Goal: Task Accomplishment & Management: Complete application form

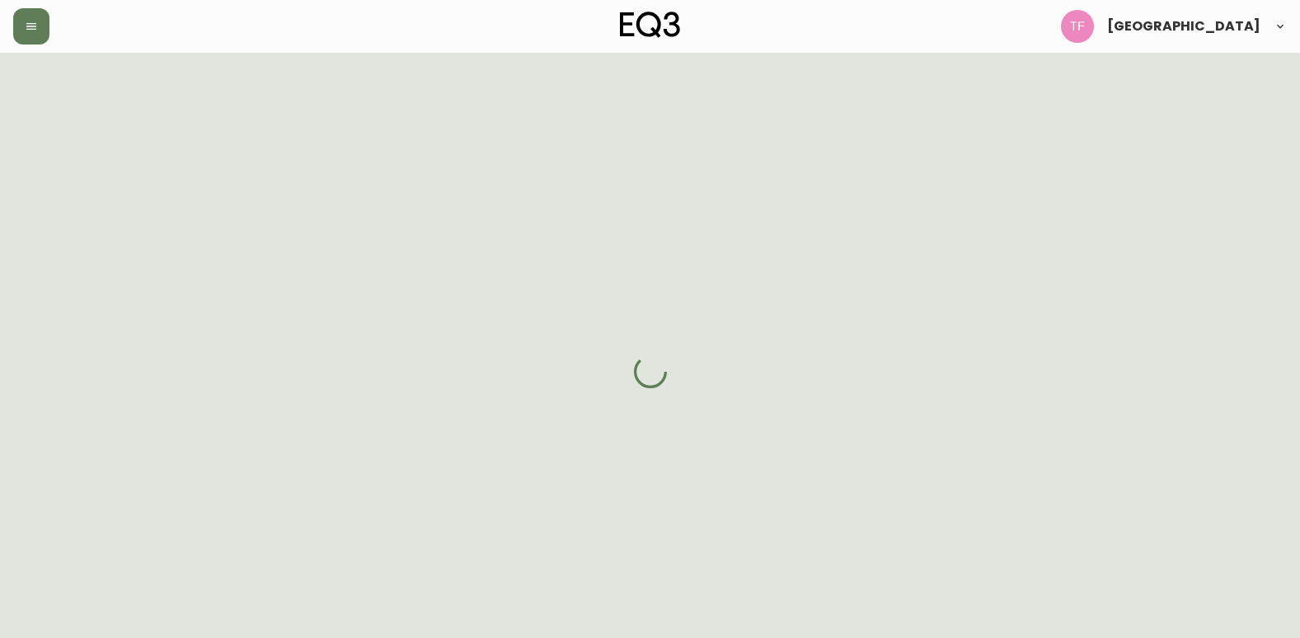
select select "ON"
select select "CA"
select select "CA_EN"
select select "Other"
select select "Interior Designer"
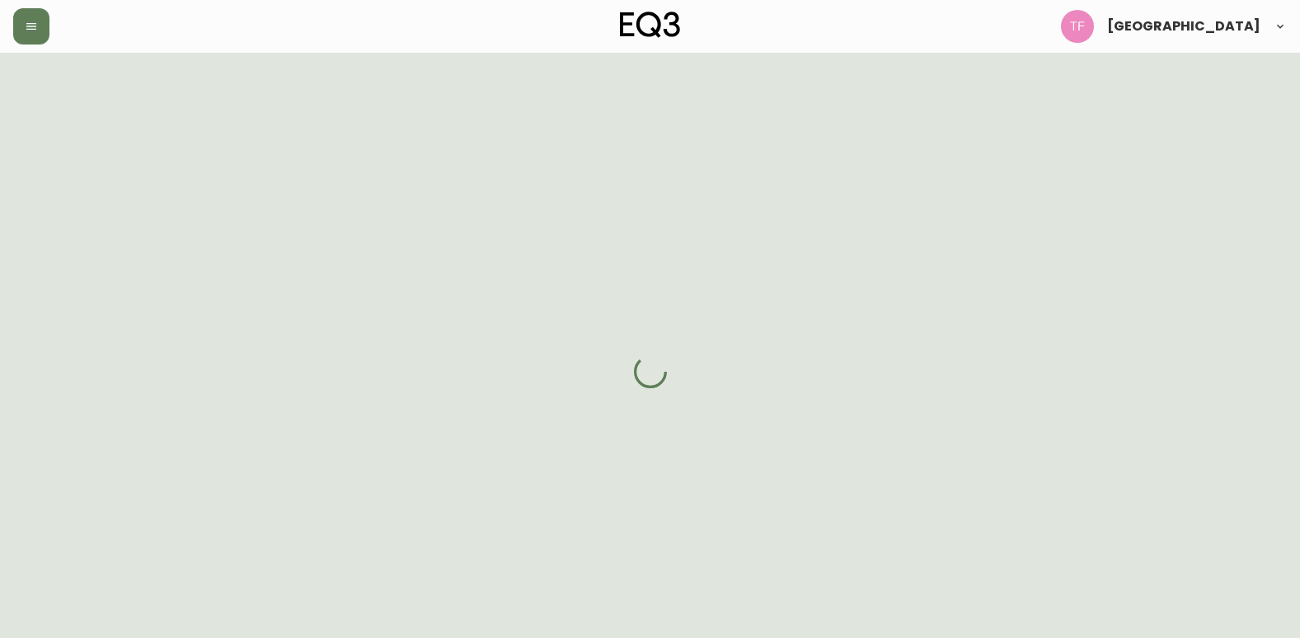
select select "false"
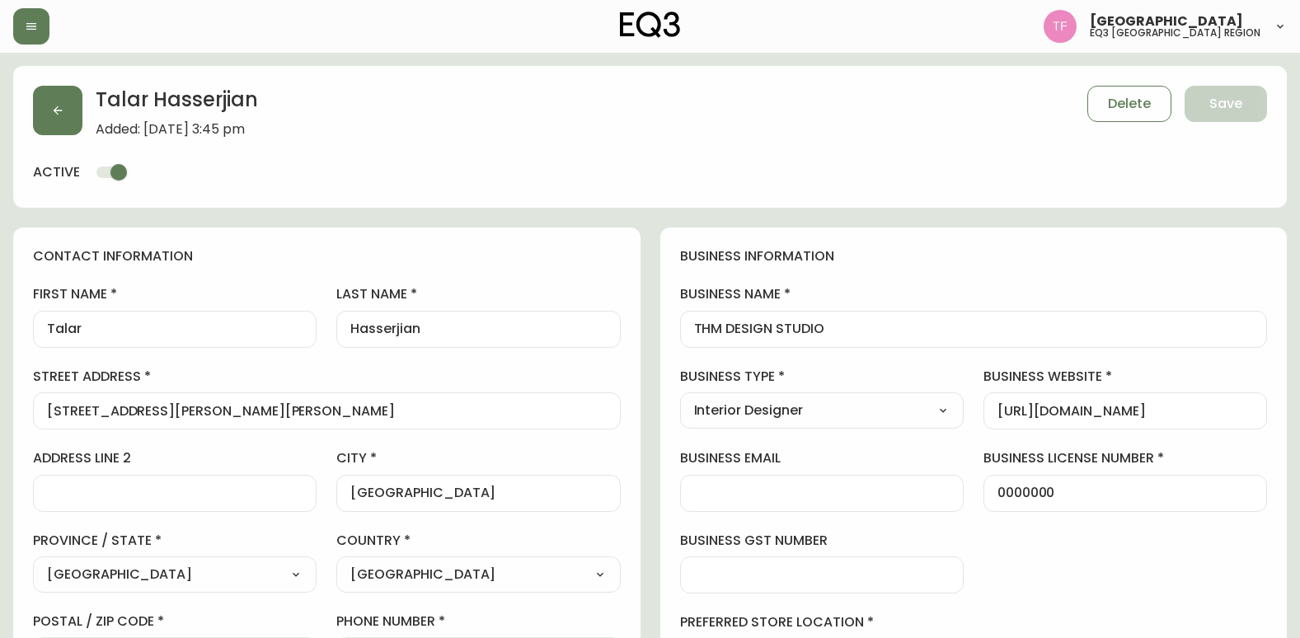
type input "EQ3 [GEOGRAPHIC_DATA] - [PERSON_NAME]"
select select "cjw10z96s008u6gs0ccm7hd19"
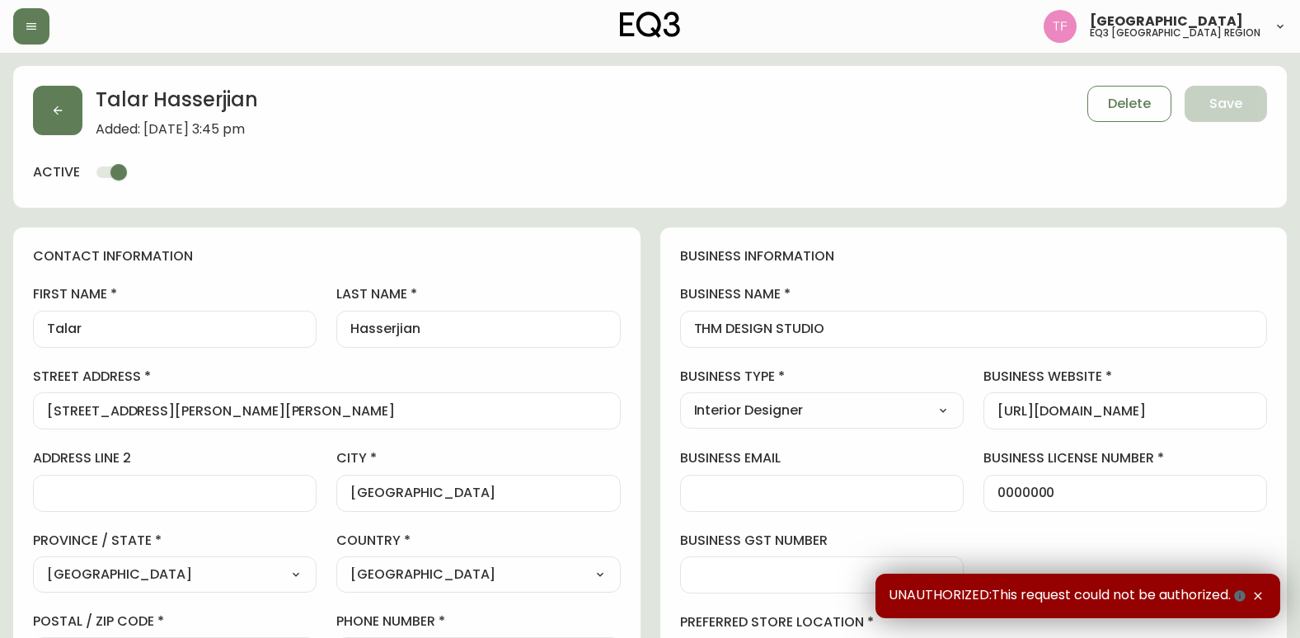
drag, startPoint x: 924, startPoint y: 337, endPoint x: 670, endPoint y: 331, distance: 254.1
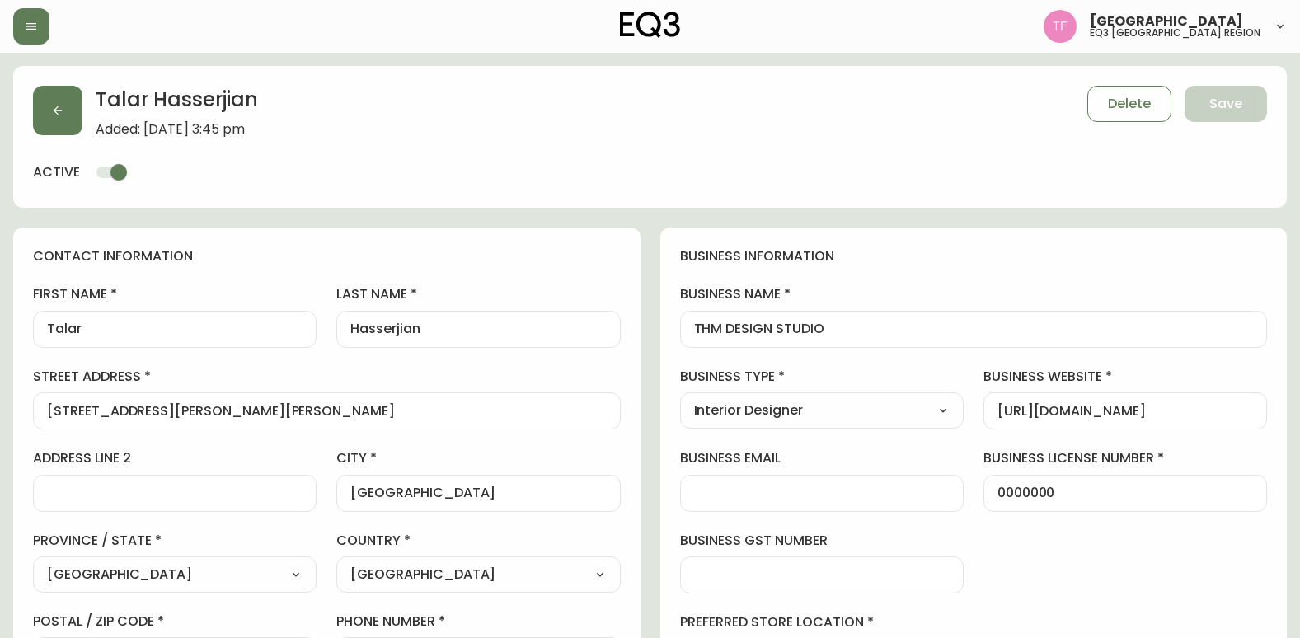
click at [759, 326] on input "THM DESIGN STUDIO" at bounding box center [974, 330] width 560 height 16
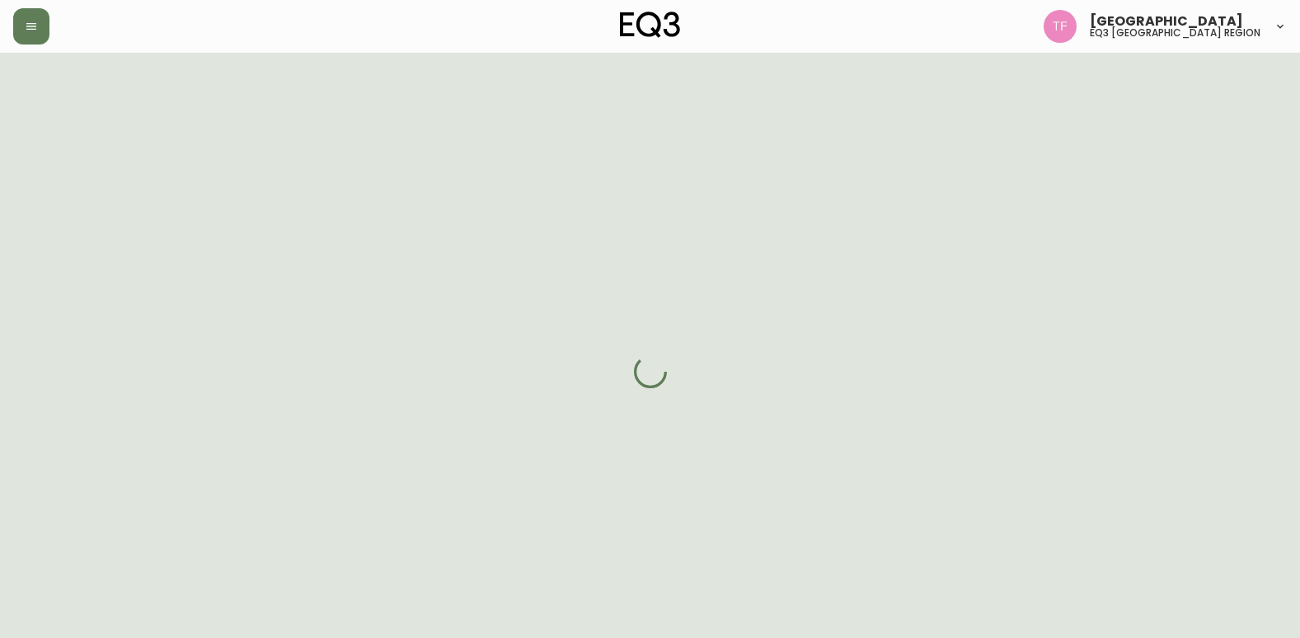
select select "ON"
select select "CA"
select select "CA_EN"
select select "Other"
select select "Interior Designer"
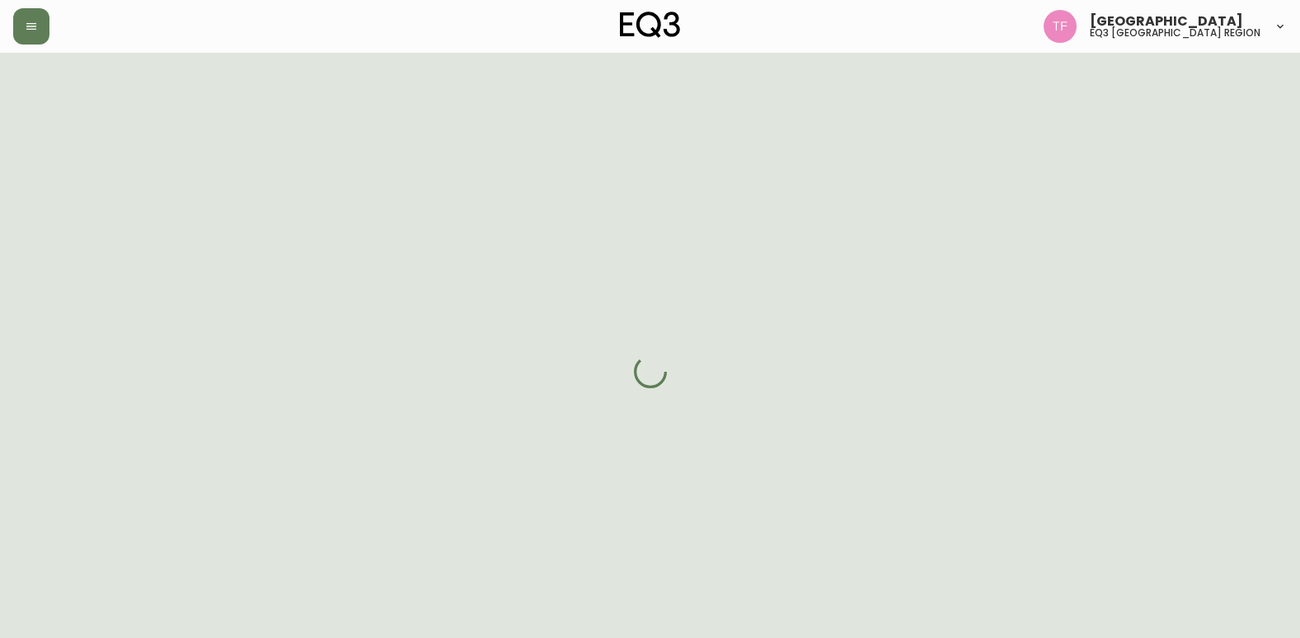
select select "cjw10z96s008u6gs0ccm7hd19"
select select "false"
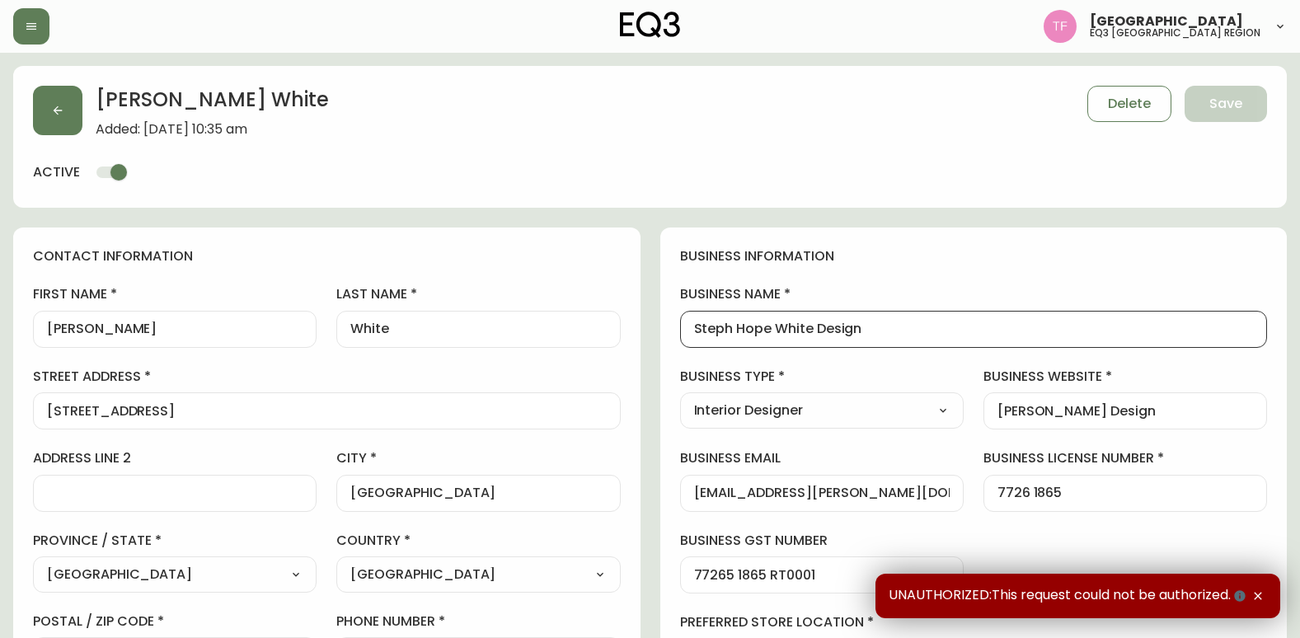
drag, startPoint x: 883, startPoint y: 327, endPoint x: 743, endPoint y: 322, distance: 140.3
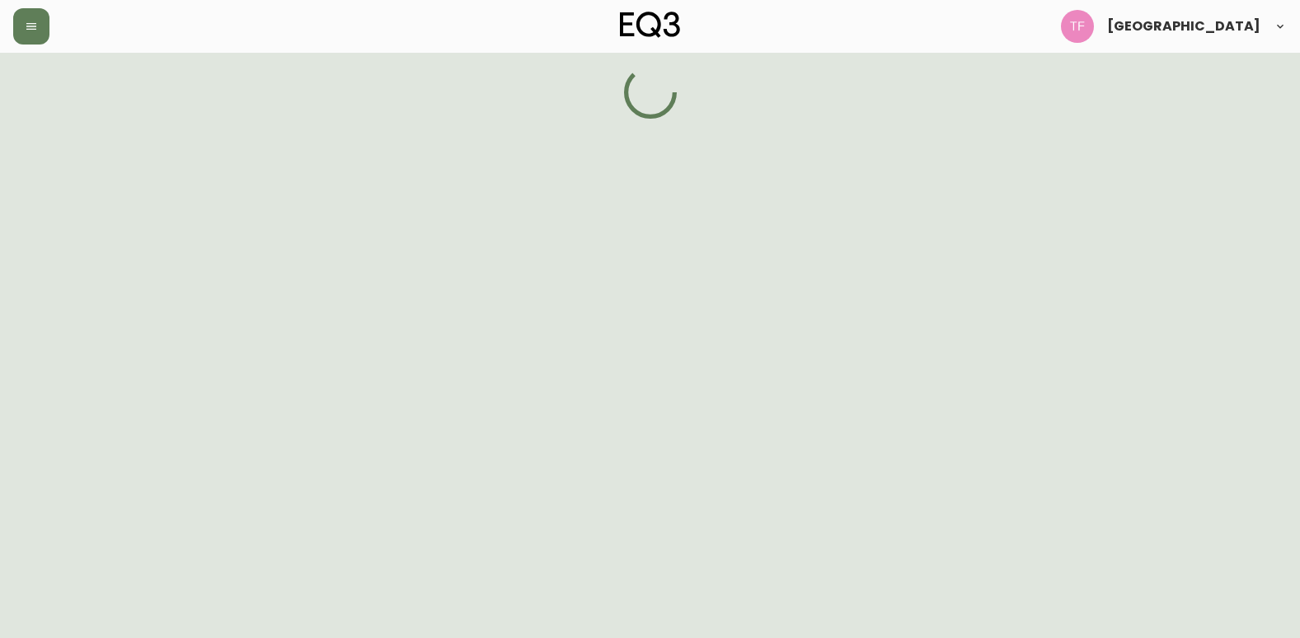
select select "ON"
select select "CA"
select select "CA_EN"
select select "Other"
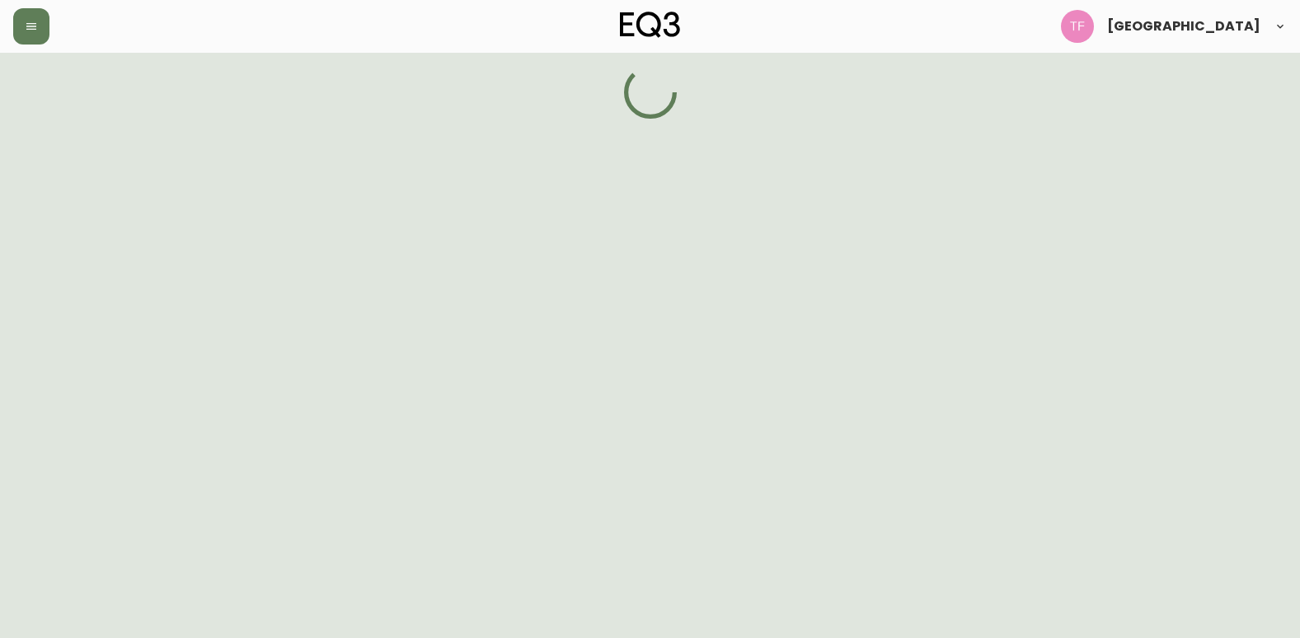
select select "false"
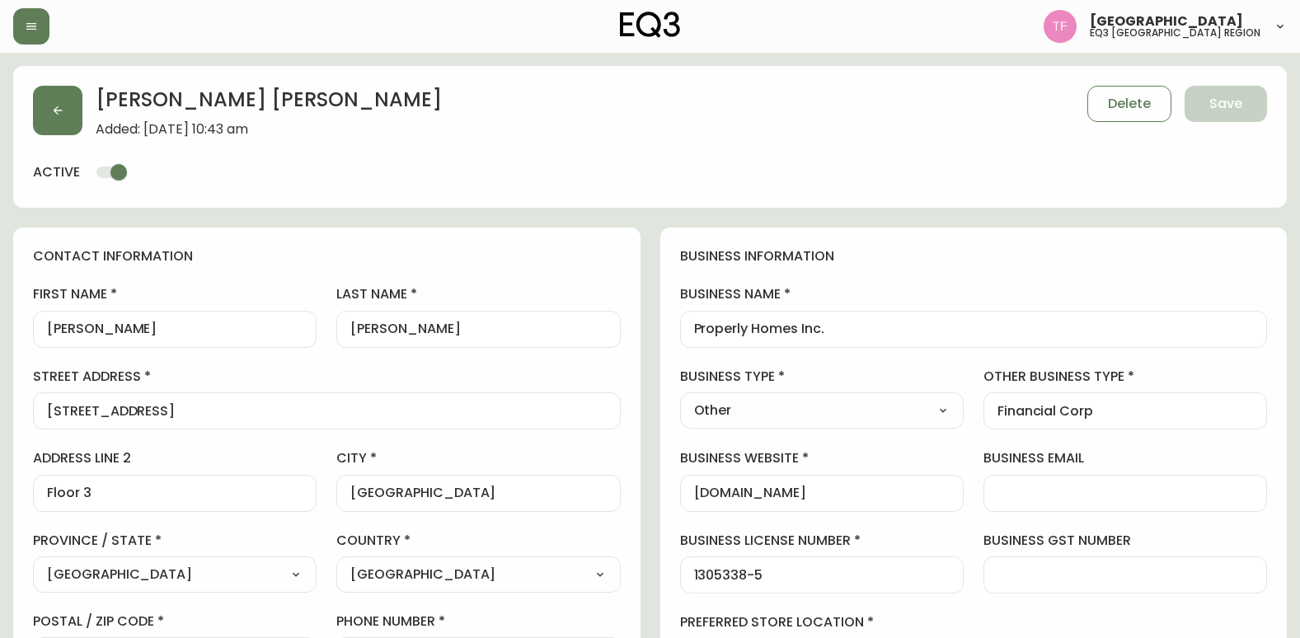
type input "EQ3 [GEOGRAPHIC_DATA] - [PERSON_NAME]"
select select "cjw10z96s008u6gs0ccm7hd19"
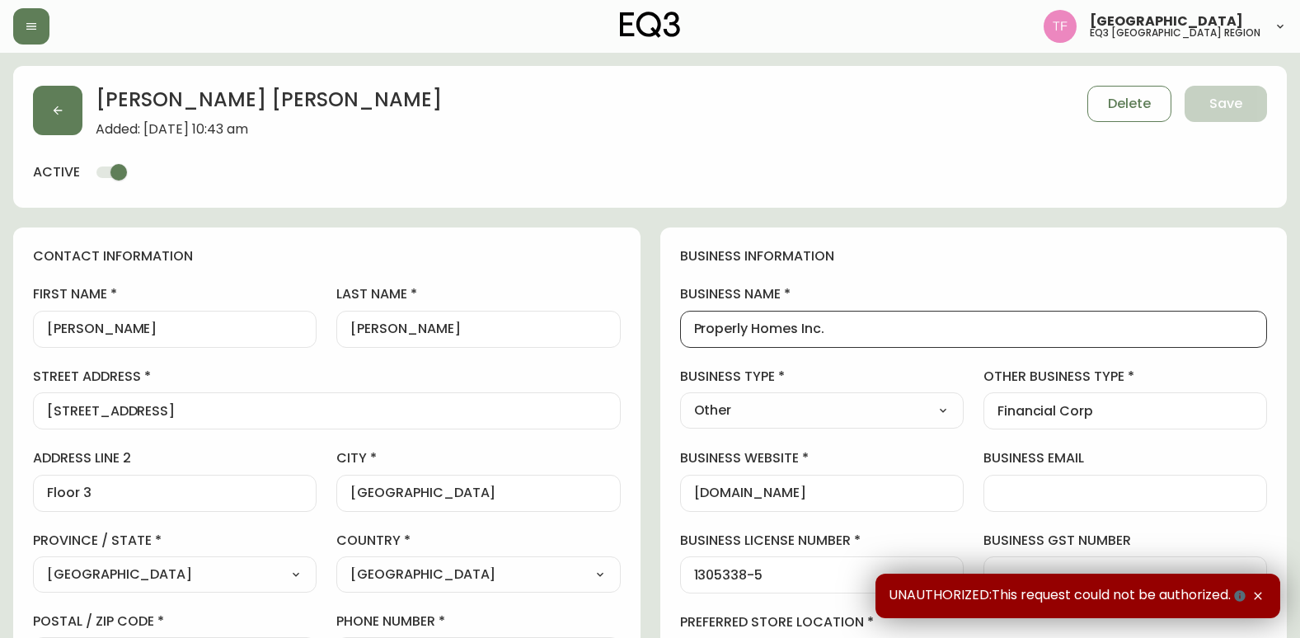
drag, startPoint x: 886, startPoint y: 332, endPoint x: 665, endPoint y: 331, distance: 221.8
click at [665, 331] on div "business information business name Properly Homes Inc. business type Other Sele…" at bounding box center [975, 502] width 628 height 548
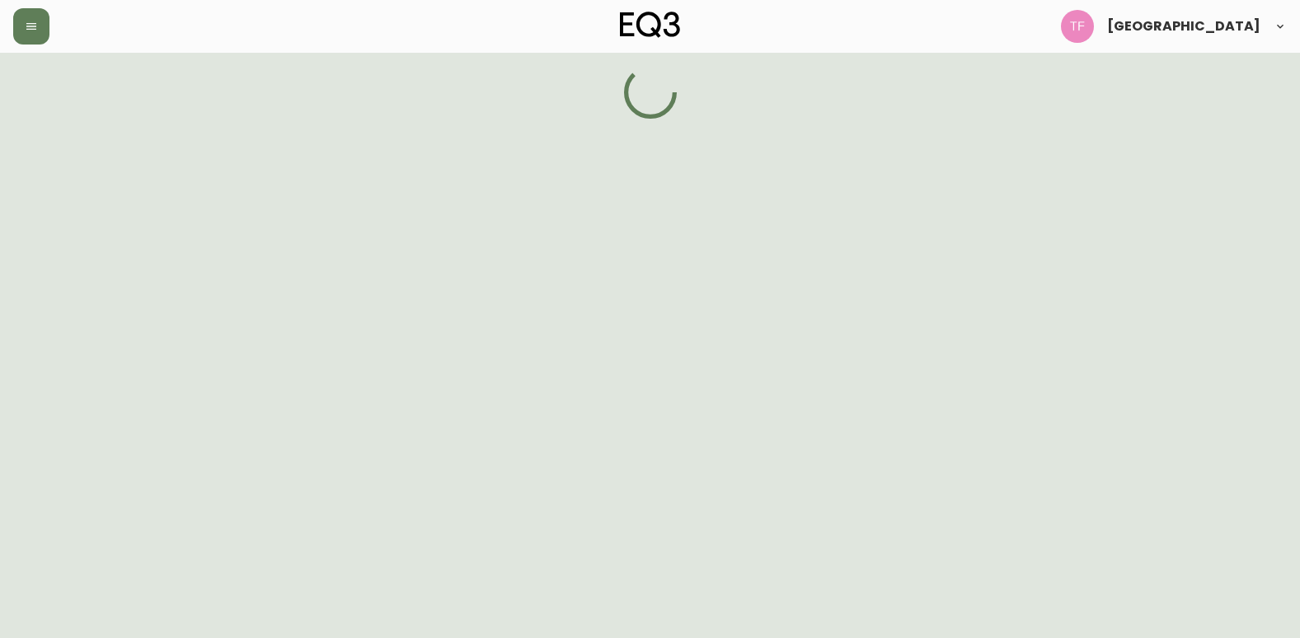
select select "ON"
select select "CA"
select select "CA_EN"
select select "Other"
select select "Interior Designer"
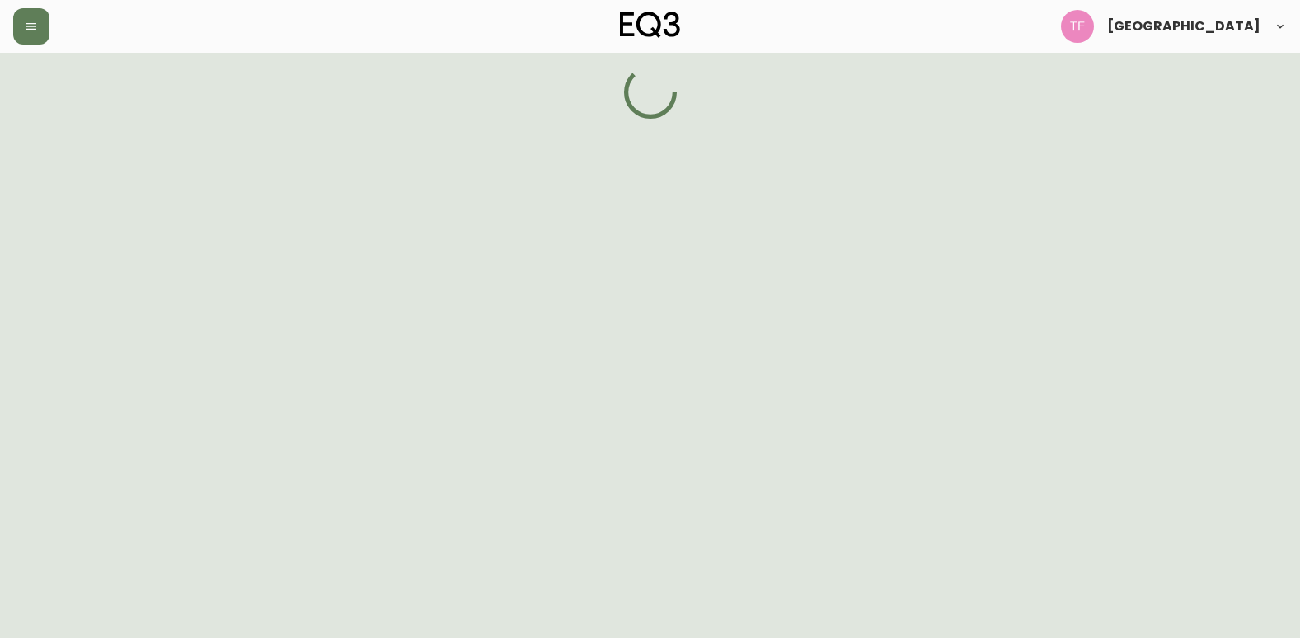
select select "false"
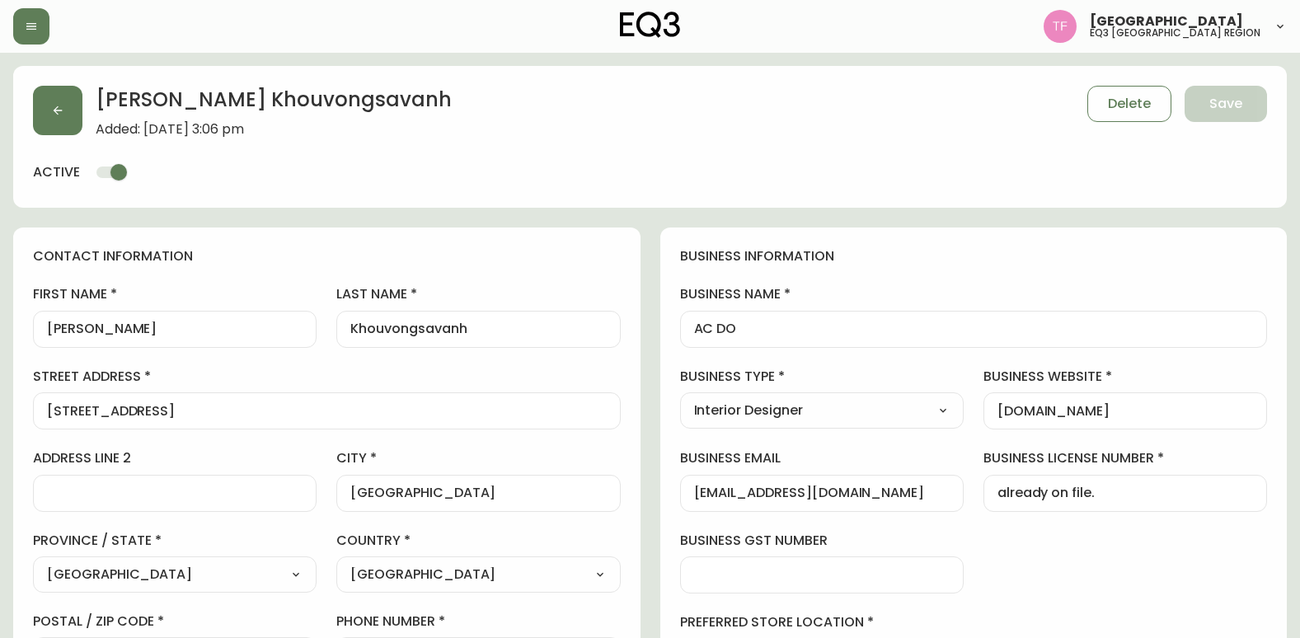
type input "EQ3 [GEOGRAPHIC_DATA] - [PERSON_NAME]"
select select "cjw10z96s008u6gs0ccm7hd19"
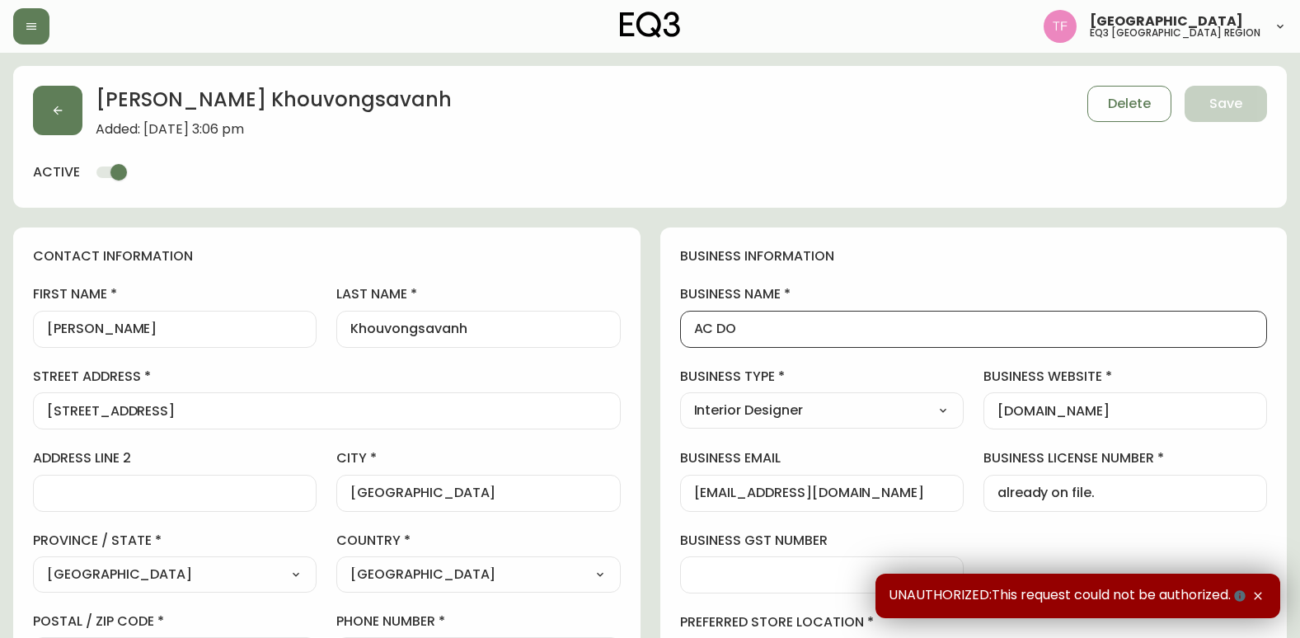
drag, startPoint x: 801, startPoint y: 335, endPoint x: 659, endPoint y: 335, distance: 141.8
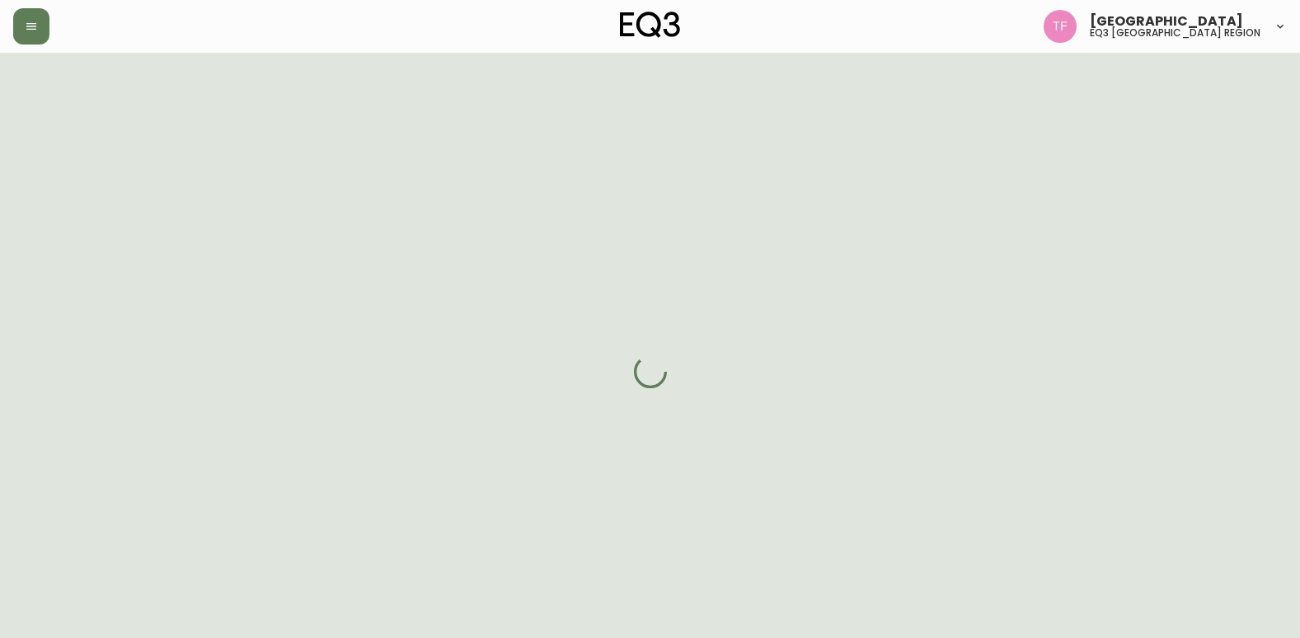
select select "ON"
select select "CA"
select select "CA_EN"
select select "Other"
select select "Home Builder"
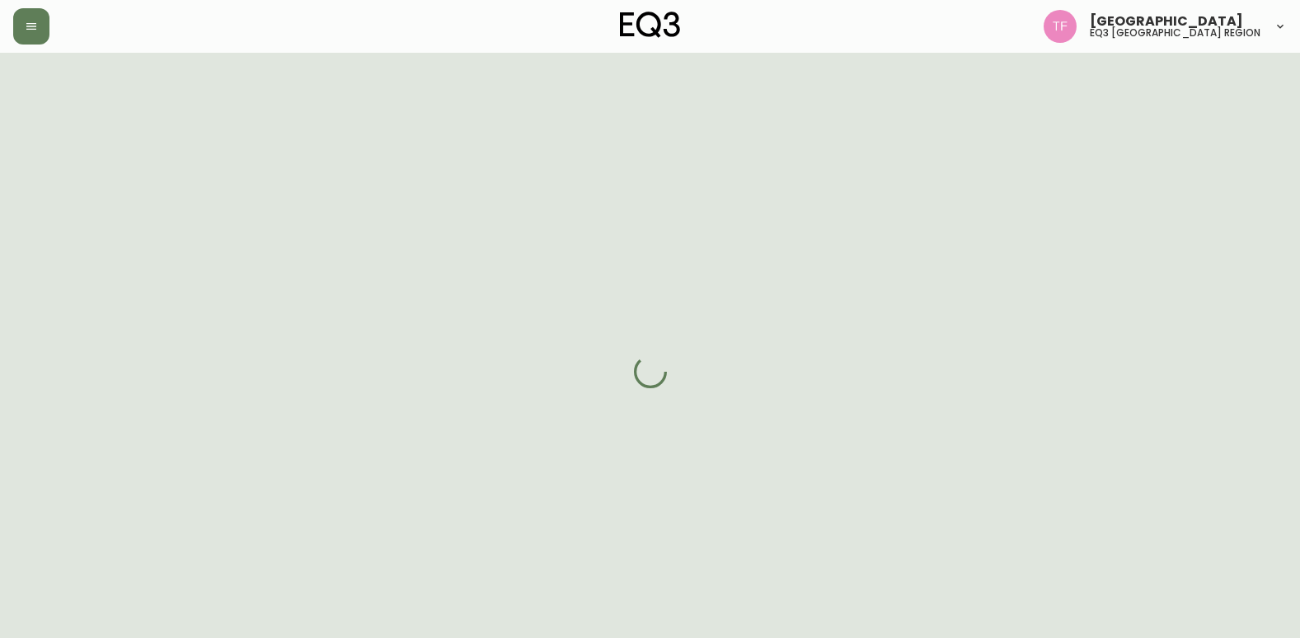
select select "cjw10z96s008u6gs0ccm7hd19"
select select "false"
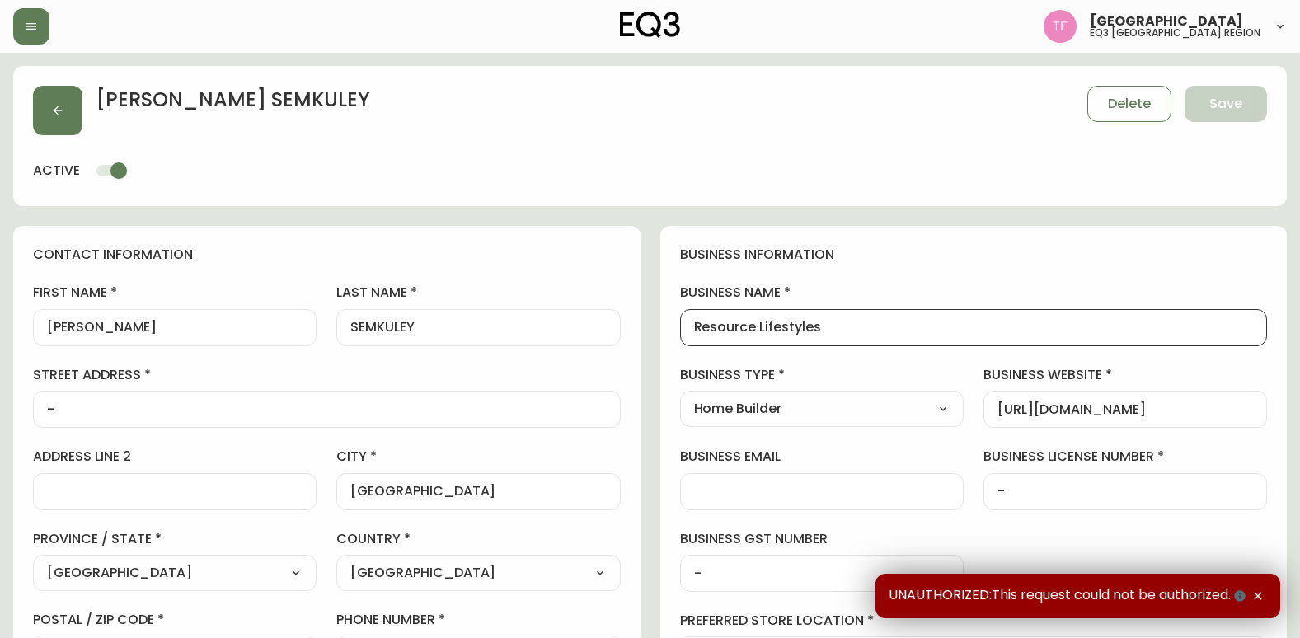
drag, startPoint x: 852, startPoint y: 322, endPoint x: 638, endPoint y: 324, distance: 213.6
